Goal: Find contact information: Obtain details needed to contact an individual or organization

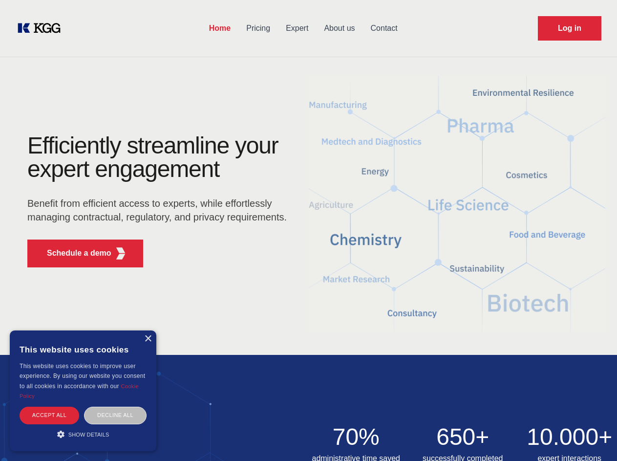
click at [308, 230] on div "Efficiently streamline your expert engagement Benefit from efficient access to …" at bounding box center [160, 204] width 297 height 141
click at [73, 253] on p "Schedule a demo" at bounding box center [79, 253] width 64 height 12
click at [148, 339] on div "× This website uses cookies This website uses cookies to improve user experienc…" at bounding box center [83, 390] width 147 height 121
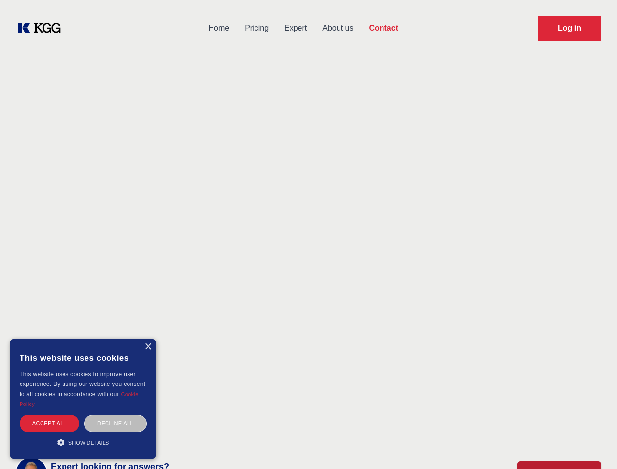
click at [49, 415] on div "Accept all" at bounding box center [50, 423] width 60 height 17
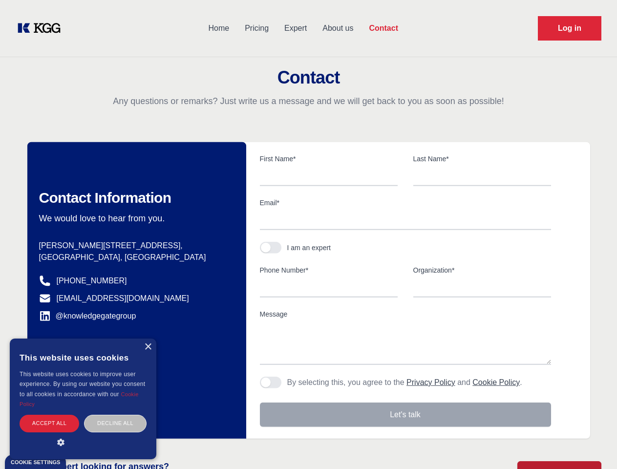
click at [115, 415] on div "Contact Information We would love to hear from you. Postal address [PERSON_NAME…" at bounding box center [136, 290] width 219 height 297
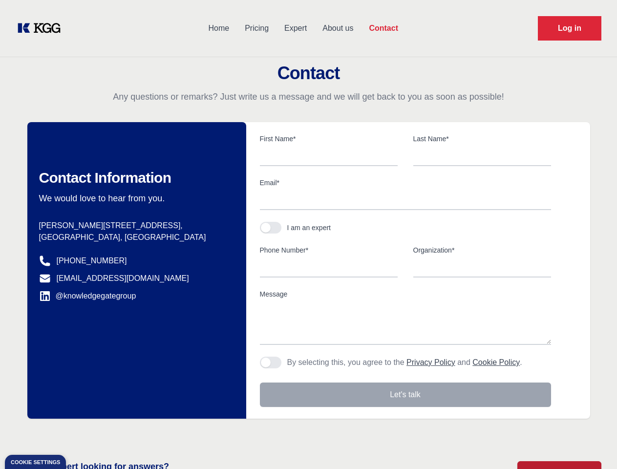
click at [83, 434] on main "Contact Any questions or remarks? Just write us a message and we will get back …" at bounding box center [308, 254] width 617 height 509
